Goal: Transaction & Acquisition: Purchase product/service

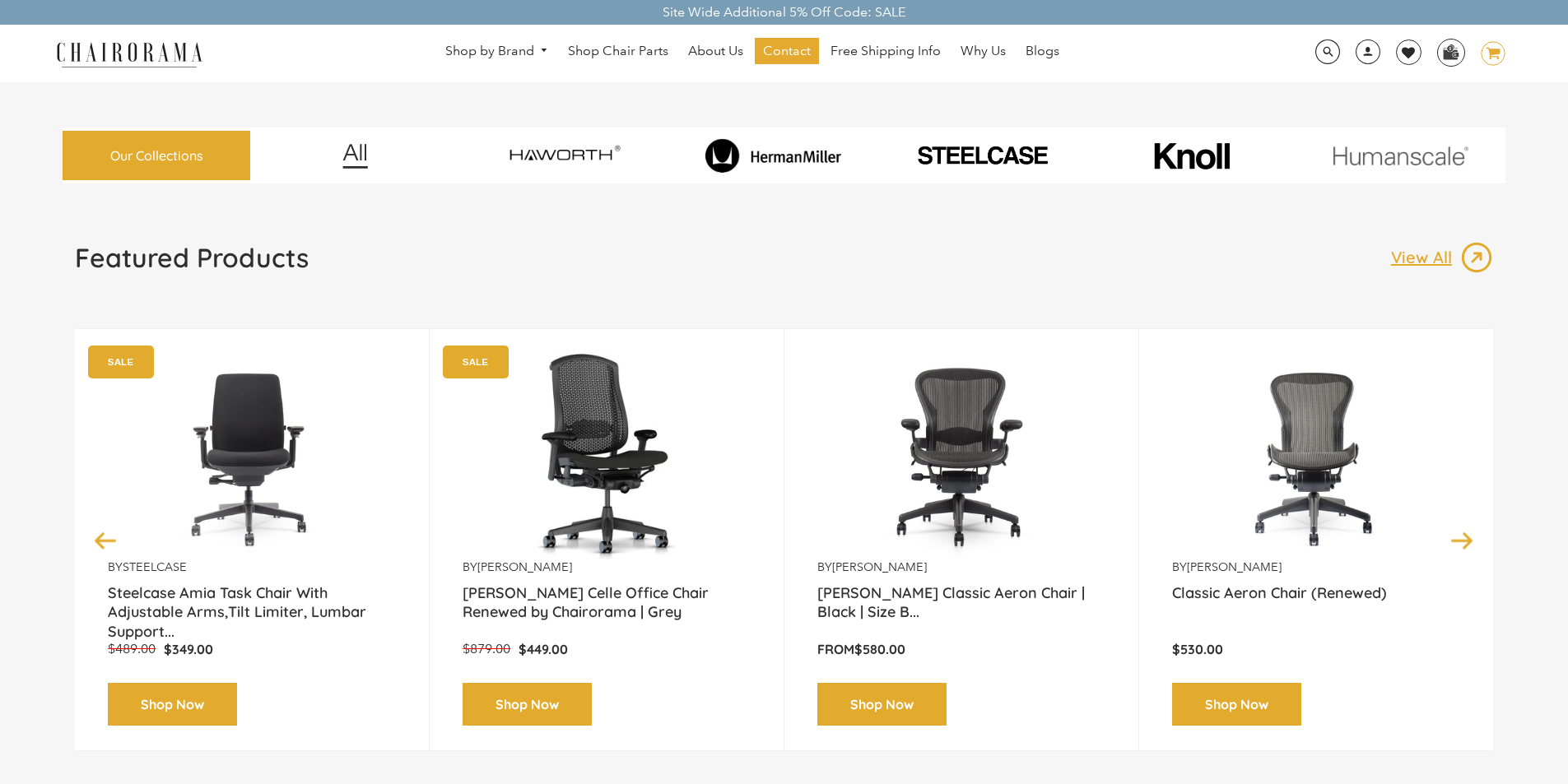
drag, startPoint x: 0, startPoint y: 0, endPoint x: 1493, endPoint y: 49, distance: 1493.8
click at [1493, 49] on icon at bounding box center [1493, 53] width 14 height 12
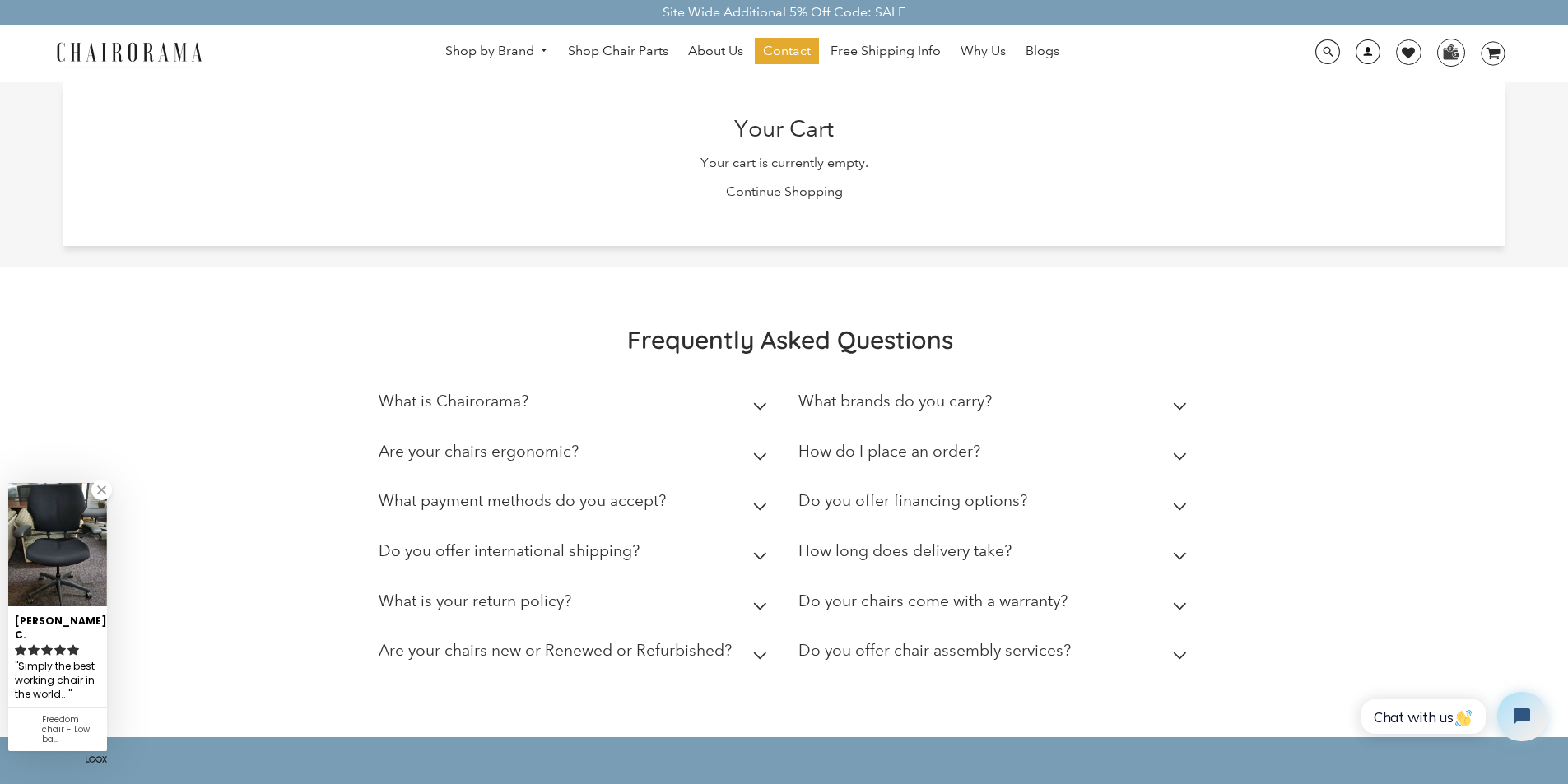
click at [1352, 53] on body "Site Wide Additional 5% Off Code: SALE Site Wide Additional 5% Off Code: SALE S…" at bounding box center [784, 529] width 1568 height 1059
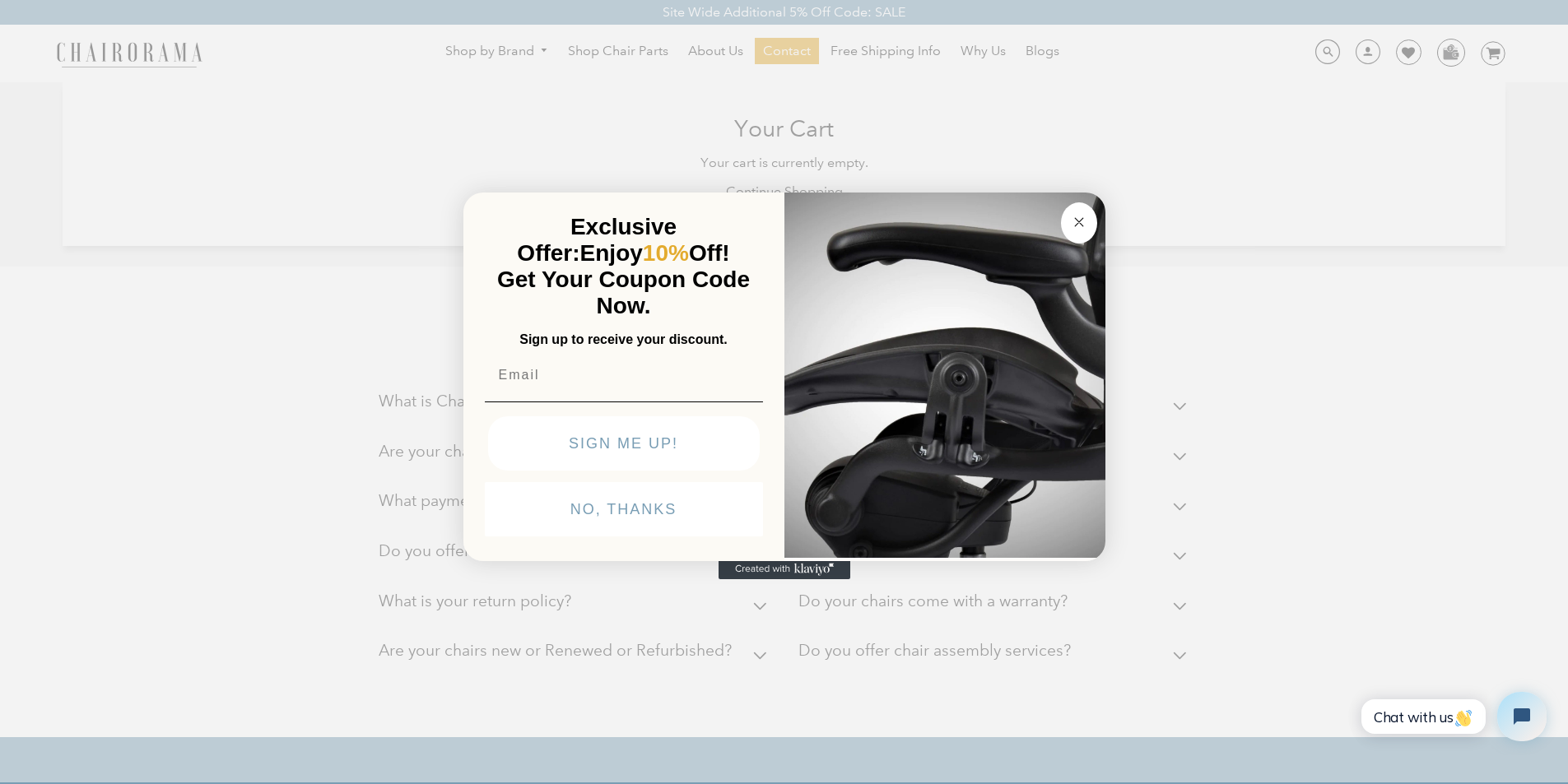
click at [517, 471] on button "SIGN ME UP!" at bounding box center [624, 444] width 272 height 54
click at [748, 580] on icon "Created with Klaviyo - opens in a new tab" at bounding box center [784, 570] width 131 height 20
